Goal: Information Seeking & Learning: Learn about a topic

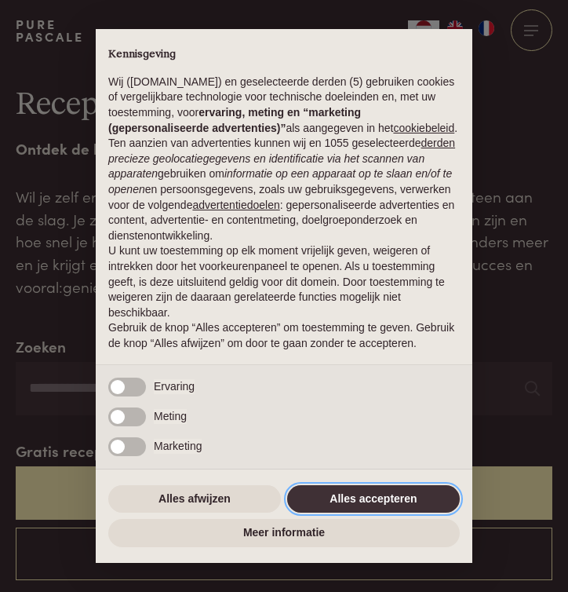
click at [386, 513] on button "Alles accepteren" at bounding box center [373, 499] width 173 height 28
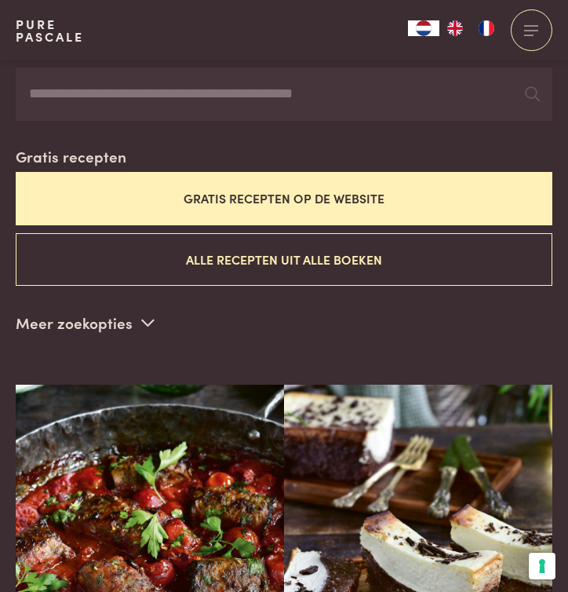
scroll to position [314, 0]
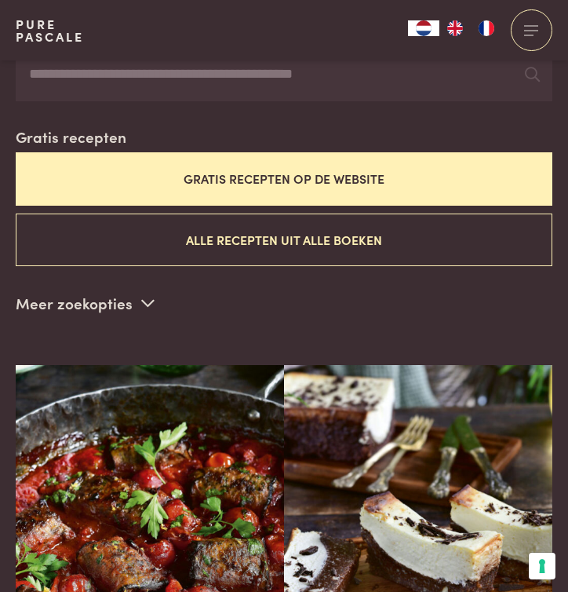
click at [260, 180] on button "Gratis recepten op de website" at bounding box center [284, 178] width 537 height 53
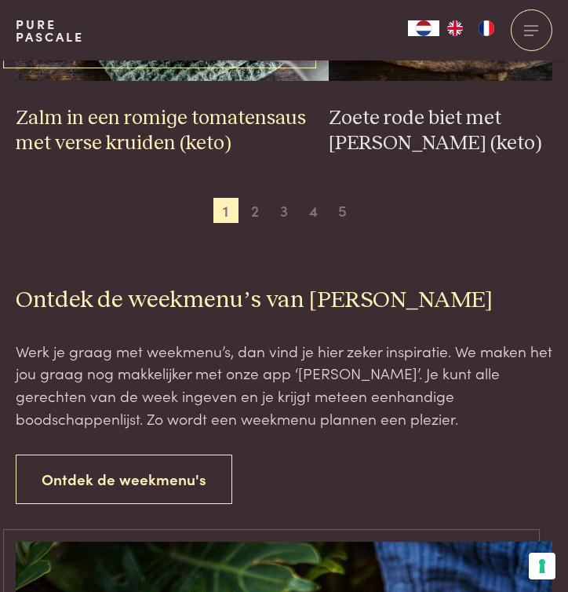
scroll to position [3038, 0]
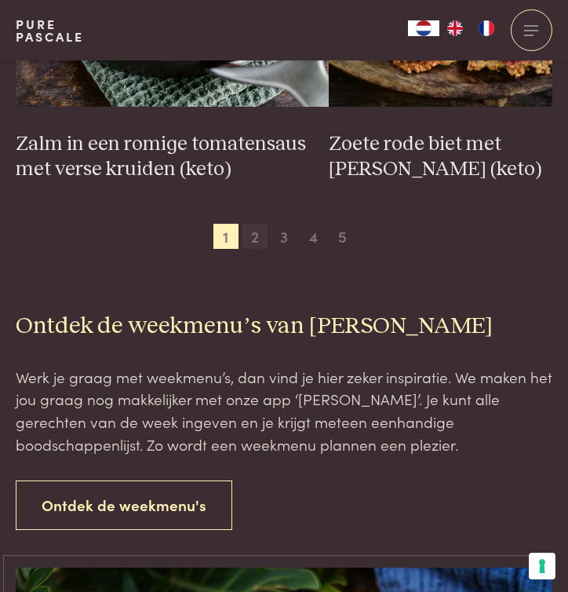
click at [251, 238] on span "2" at bounding box center [254, 236] width 25 height 25
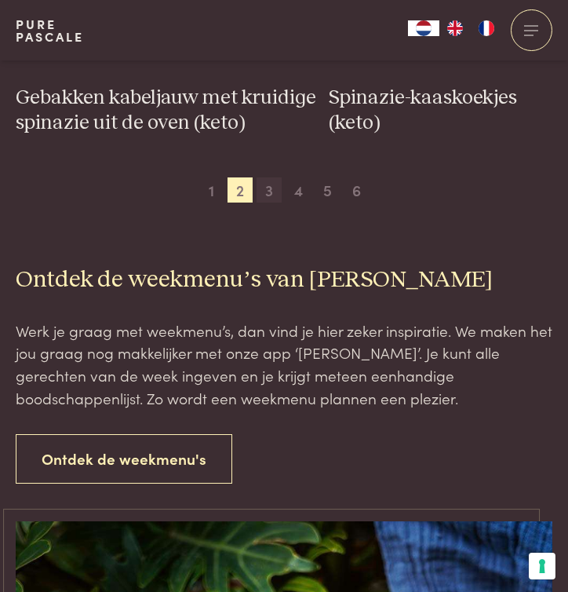
click at [267, 191] on span "3" at bounding box center [269, 189] width 25 height 25
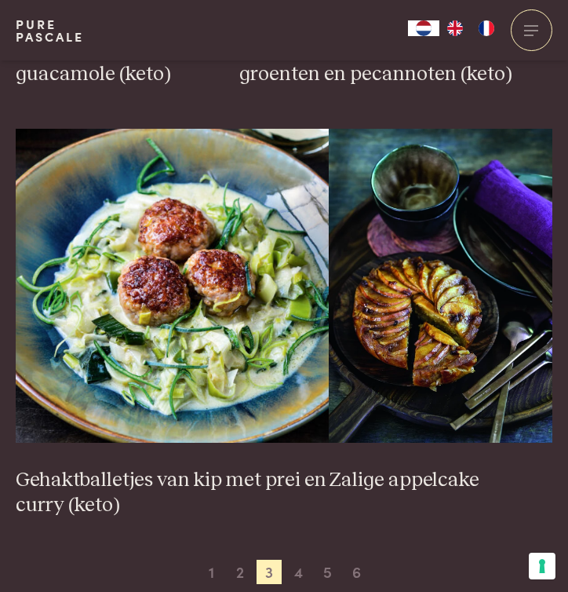
scroll to position [2820, 0]
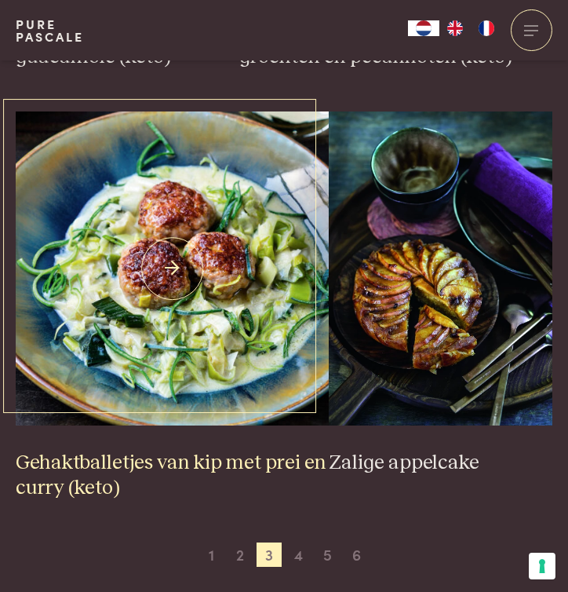
click at [118, 311] on img at bounding box center [172, 268] width 313 height 314
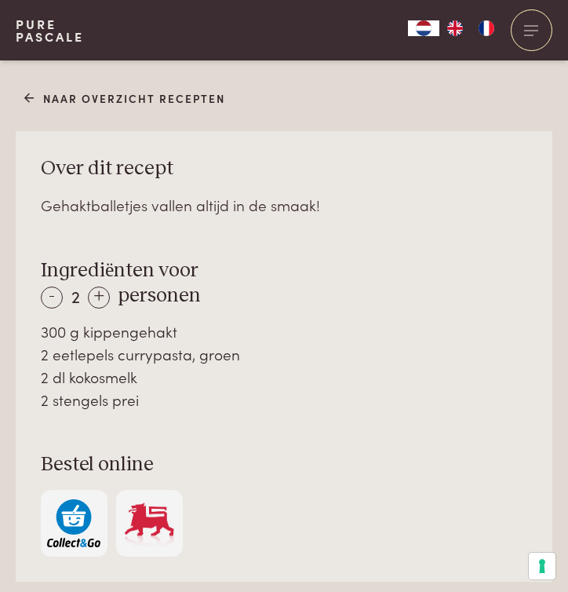
scroll to position [786, 0]
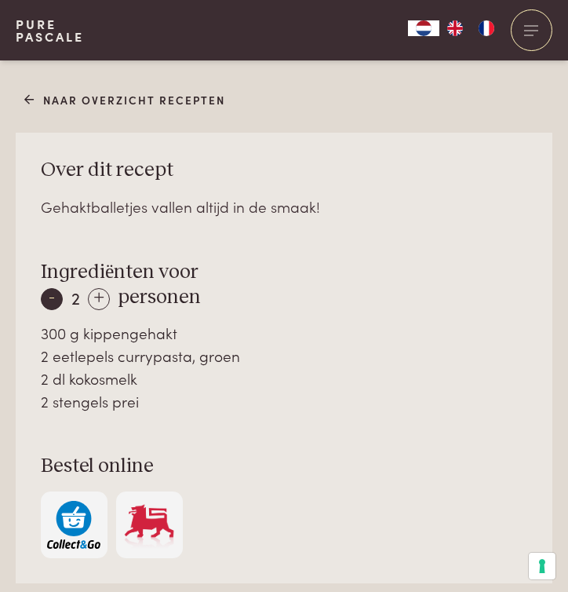
click at [49, 298] on div "-" at bounding box center [52, 299] width 22 height 22
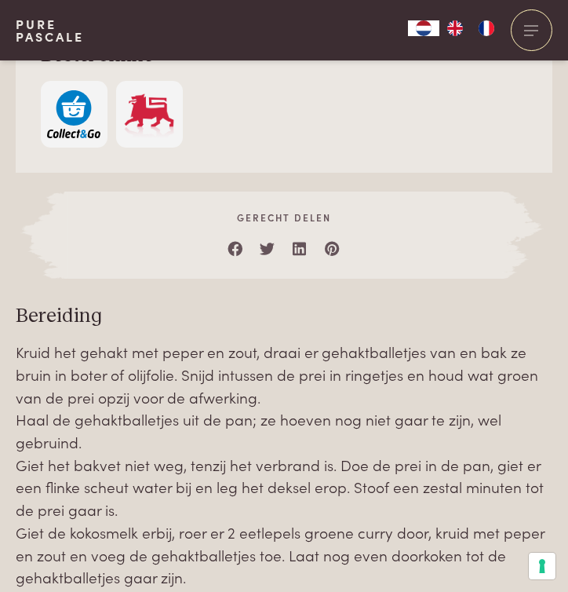
scroll to position [1207, 0]
